Goal: Use online tool/utility: Utilize a website feature to perform a specific function

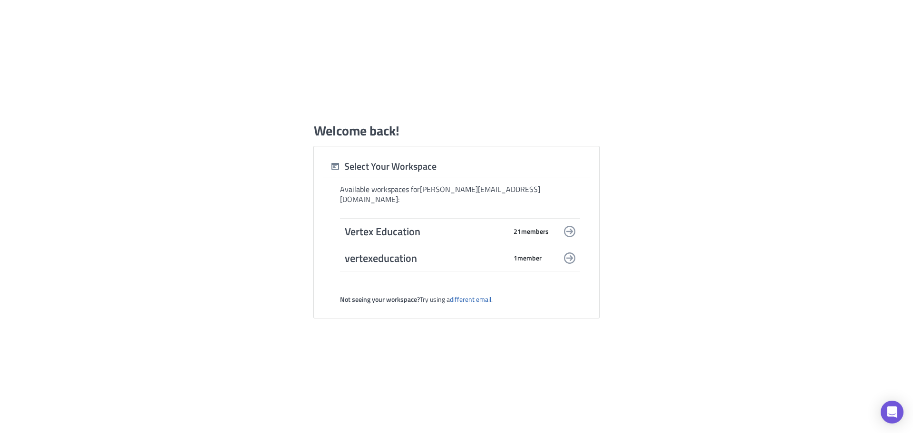
click at [462, 227] on span "Vertex Education" at bounding box center [426, 231] width 162 height 13
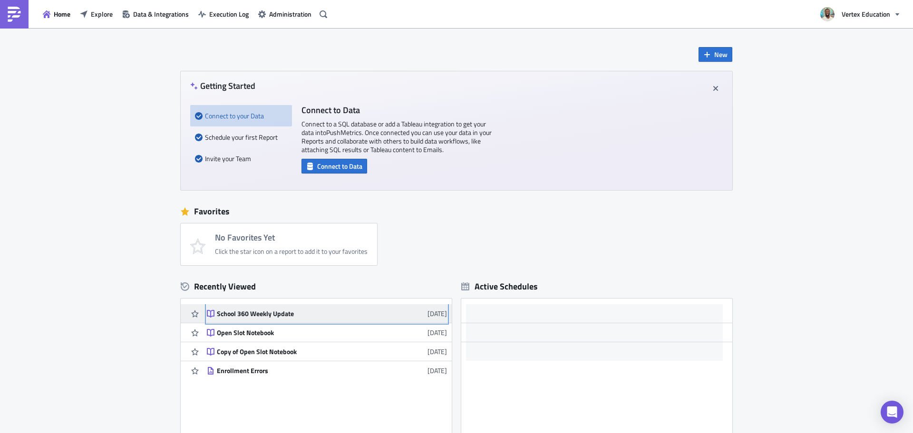
click at [269, 312] on div "School 360 Weekly Update" at bounding box center [300, 313] width 166 height 9
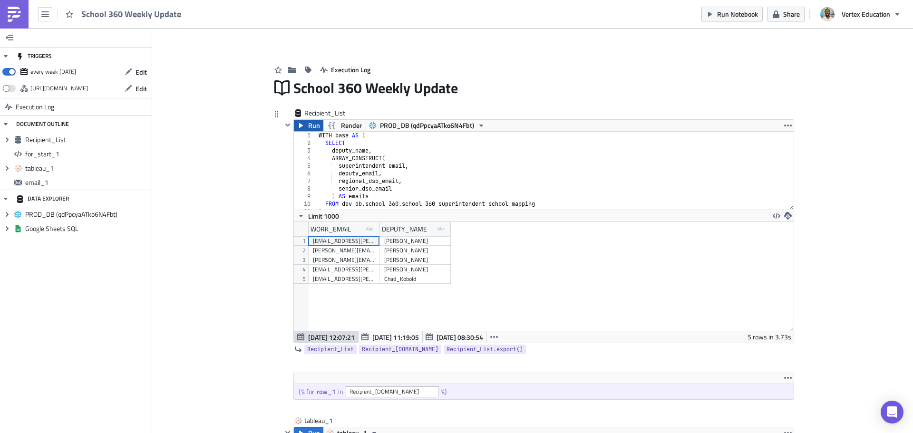
click at [297, 126] on icon "button" at bounding box center [301, 126] width 8 height 8
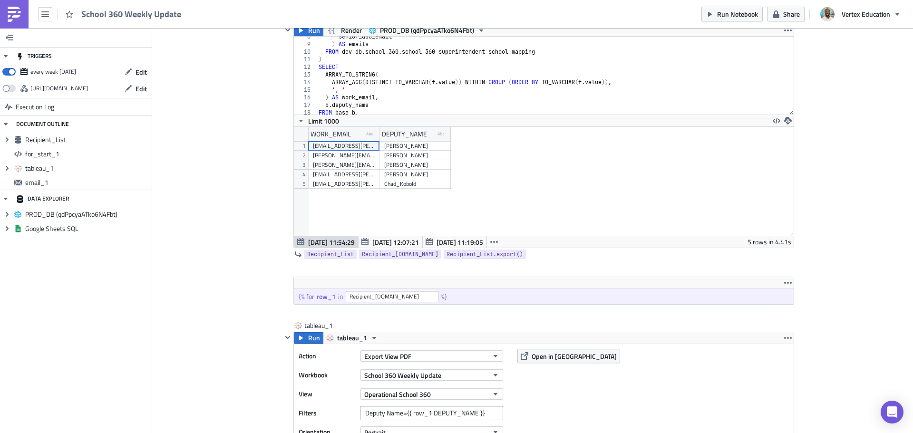
scroll to position [29, 0]
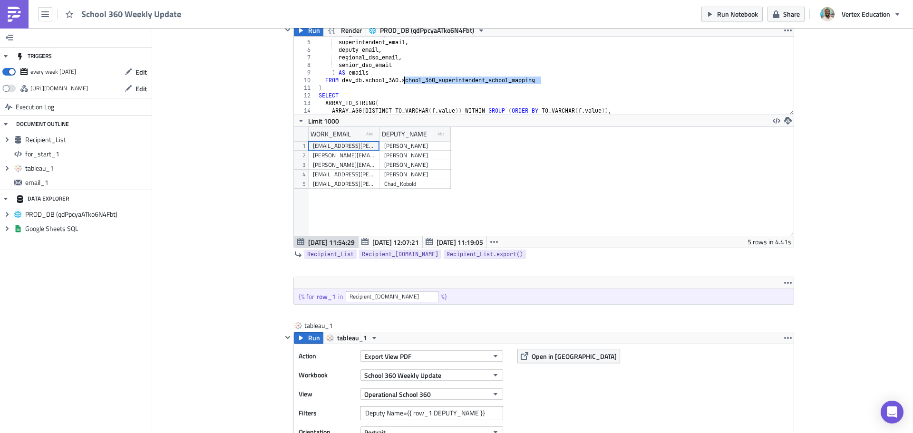
drag, startPoint x: 540, startPoint y: 82, endPoint x: 399, endPoint y: 84, distance: 140.7
click at [399, 84] on div "ARRAY_CONSTRUCT ( superintendent_email , deputy_email , regional_dso_email , se…" at bounding box center [552, 77] width 470 height 93
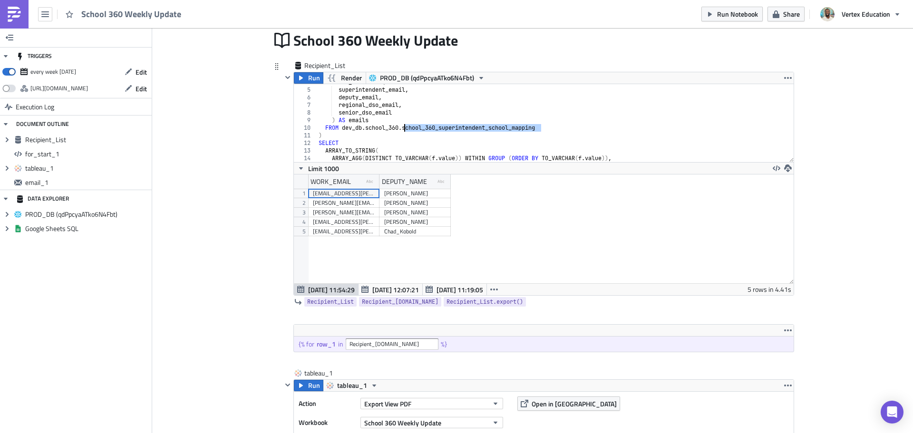
scroll to position [57, 0]
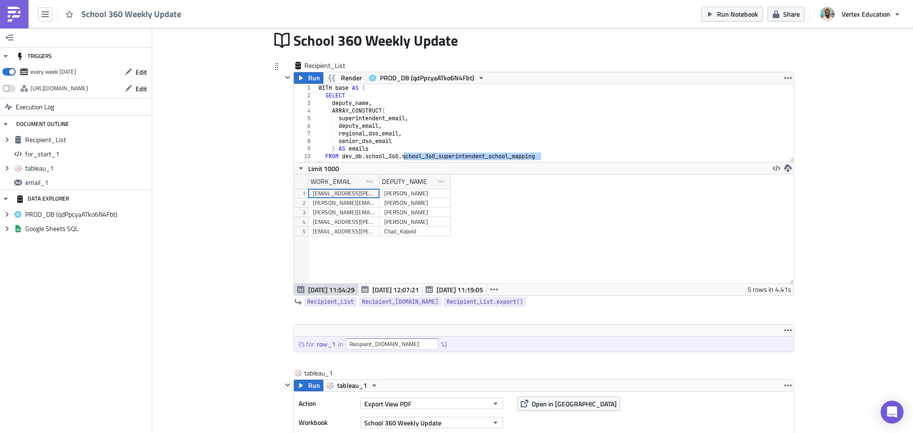
scroll to position [0, 0]
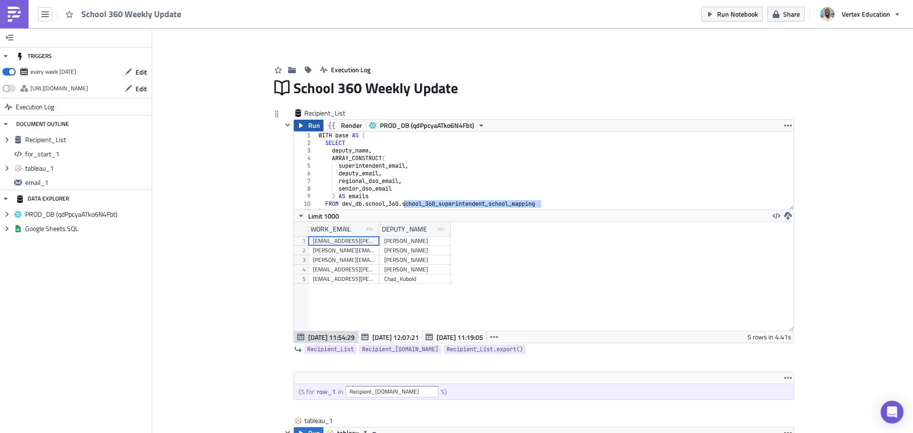
click at [304, 125] on button "Run" at bounding box center [308, 125] width 29 height 11
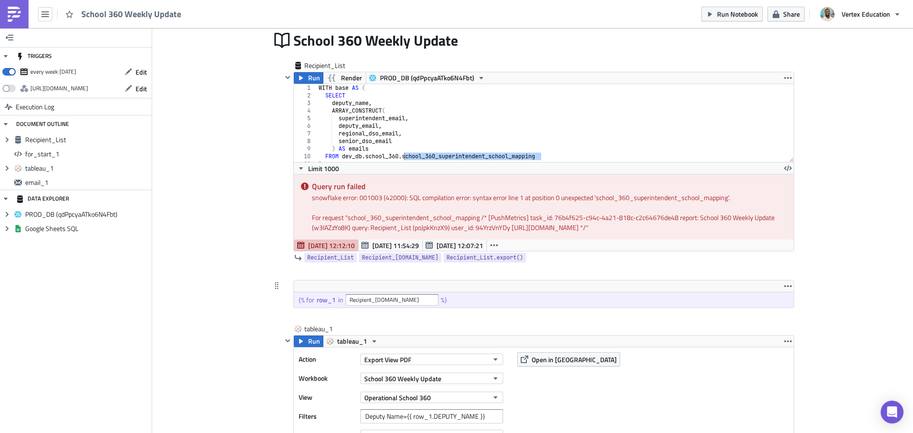
scroll to position [95, 0]
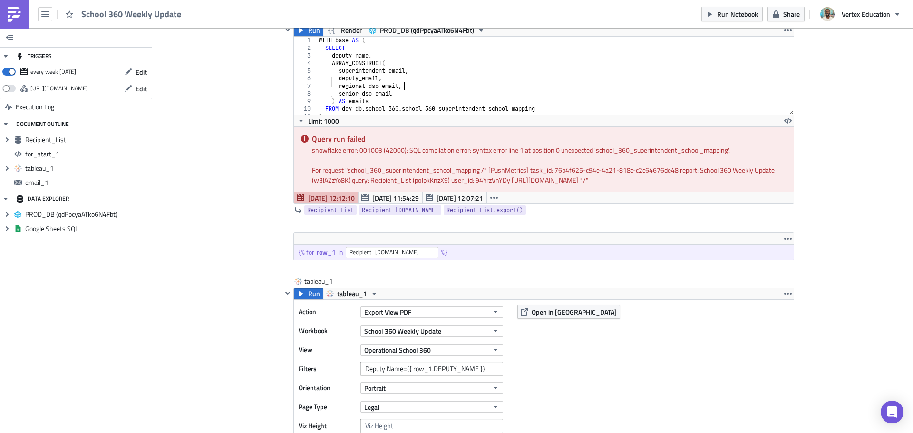
click at [434, 88] on div "WITH base AS ( SELECT deputy_name , ARRAY_CONSTRUCT ( superintendent_email , de…" at bounding box center [552, 83] width 470 height 93
click at [309, 30] on span "Run" at bounding box center [314, 30] width 12 height 11
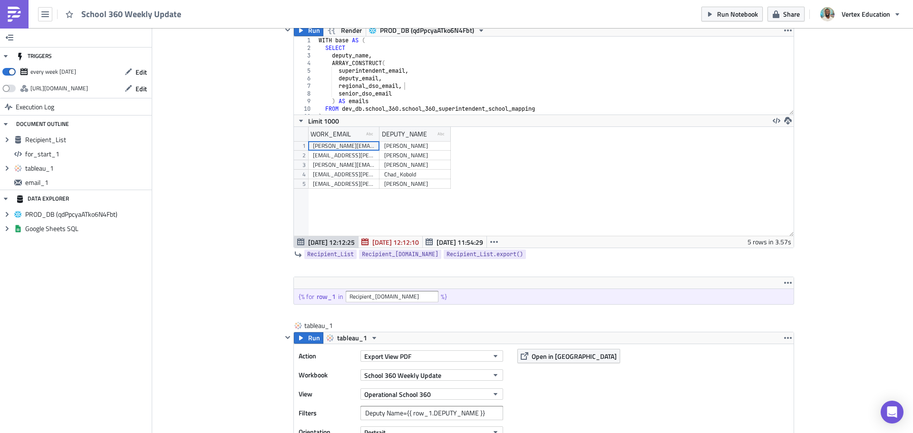
scroll to position [109, 499]
drag, startPoint x: 540, startPoint y: 107, endPoint x: 338, endPoint y: 109, distance: 201.6
click at [338, 109] on div "WITH base AS ( SELECT deputy_name , ARRAY_CONSTRUCT ( superintendent_email , de…" at bounding box center [552, 83] width 470 height 93
click at [346, 110] on div "WITH base AS ( SELECT deputy_name , ARRAY_CONSTRUCT ( superintendent_email , de…" at bounding box center [552, 76] width 470 height 78
click at [348, 109] on div "WITH base AS ( SELECT deputy_name , ARRAY_CONSTRUCT ( superintendent_email , de…" at bounding box center [552, 83] width 470 height 93
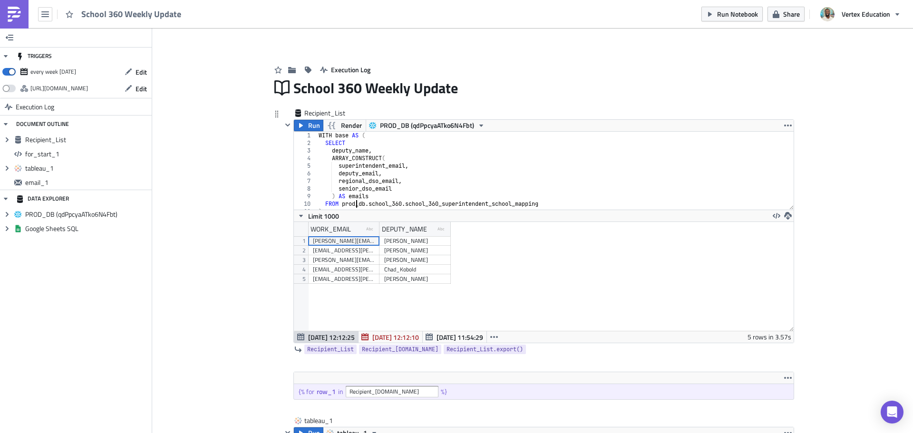
scroll to position [0, 0]
type textarea "FROM prod_[DOMAIN_NAME]_[DOMAIN_NAME]_360_superintendent_school_mapping"
click at [308, 127] on span "Run" at bounding box center [314, 125] width 12 height 11
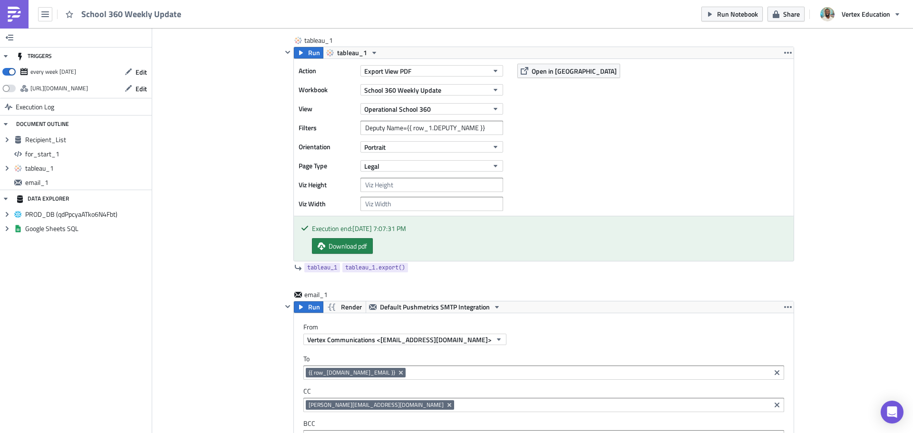
scroll to position [48, 0]
